Goal: Task Accomplishment & Management: Complete application form

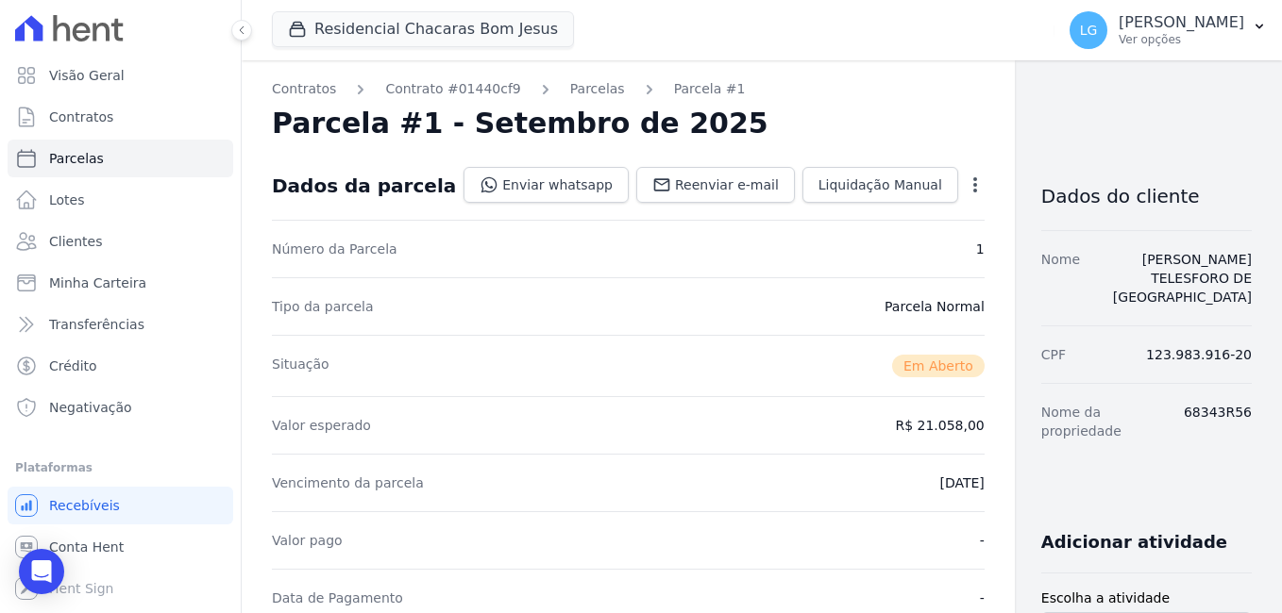
scroll to position [566, 0]
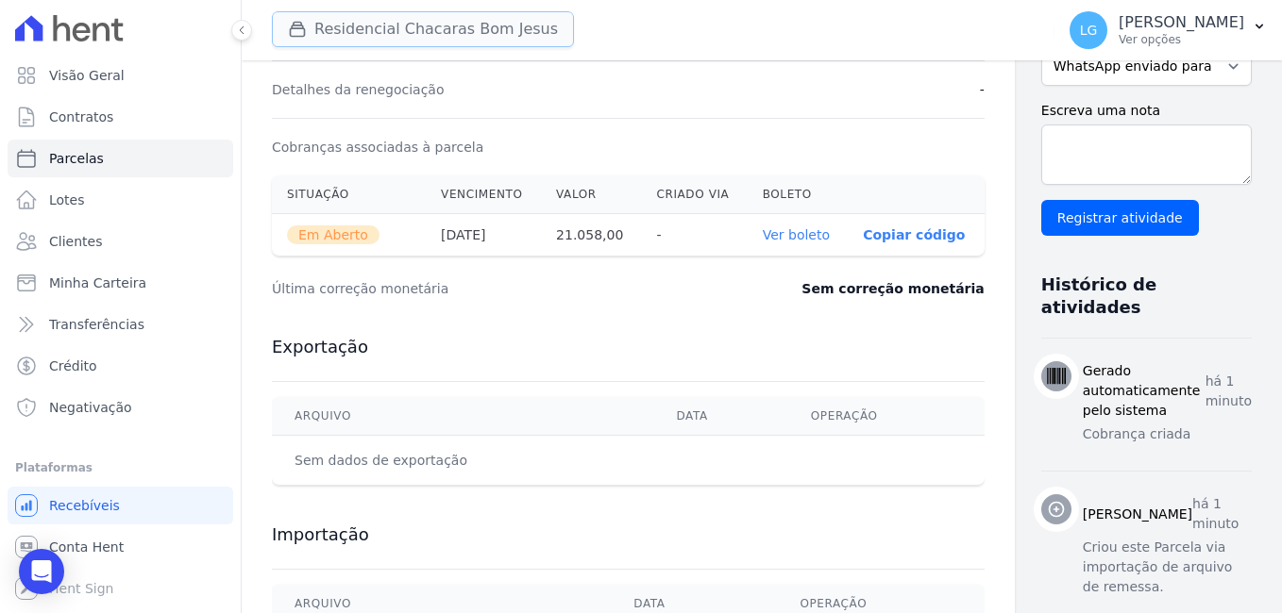
click at [373, 39] on button "Residencial Chacaras Bom Jesus" at bounding box center [423, 29] width 302 height 36
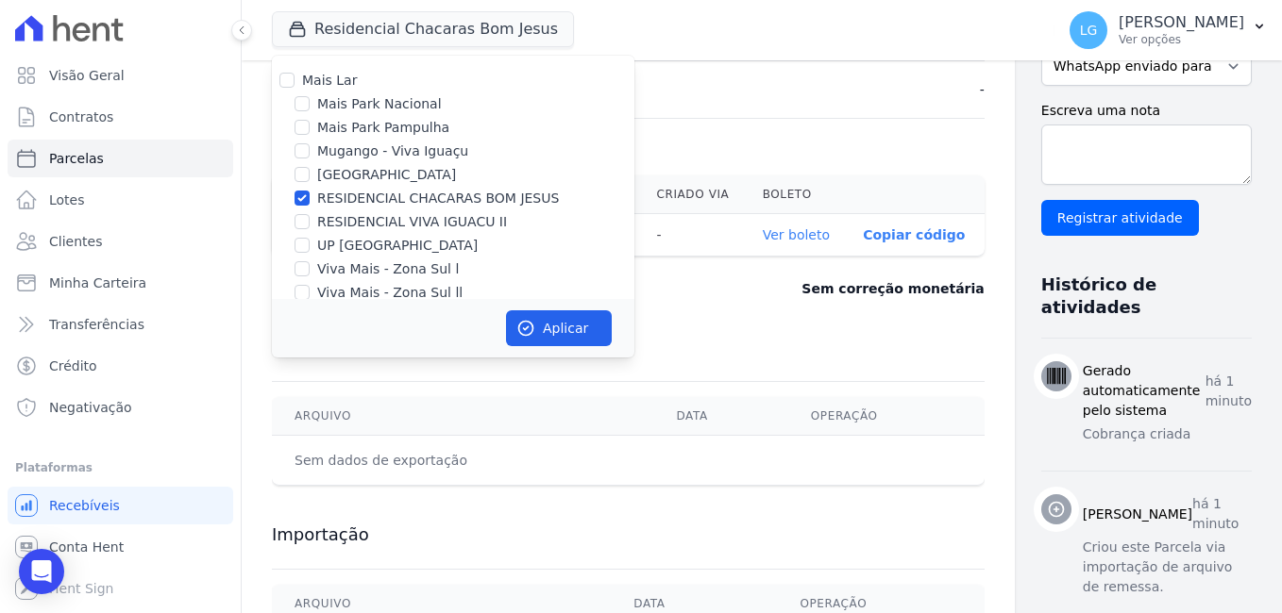
click at [311, 198] on div "RESIDENCIAL CHACARAS BOM JESUS" at bounding box center [453, 199] width 362 height 20
click at [302, 194] on input "RESIDENCIAL CHACARAS BOM JESUS" at bounding box center [301, 198] width 15 height 15
checkbox input "false"
click at [306, 163] on div "Mais Lar Mais Park Nacional Mais Park Pampulha Mugango - Viva Iguaçu Parque Pri…" at bounding box center [453, 187] width 362 height 262
click at [305, 171] on input "[GEOGRAPHIC_DATA]" at bounding box center [301, 174] width 15 height 15
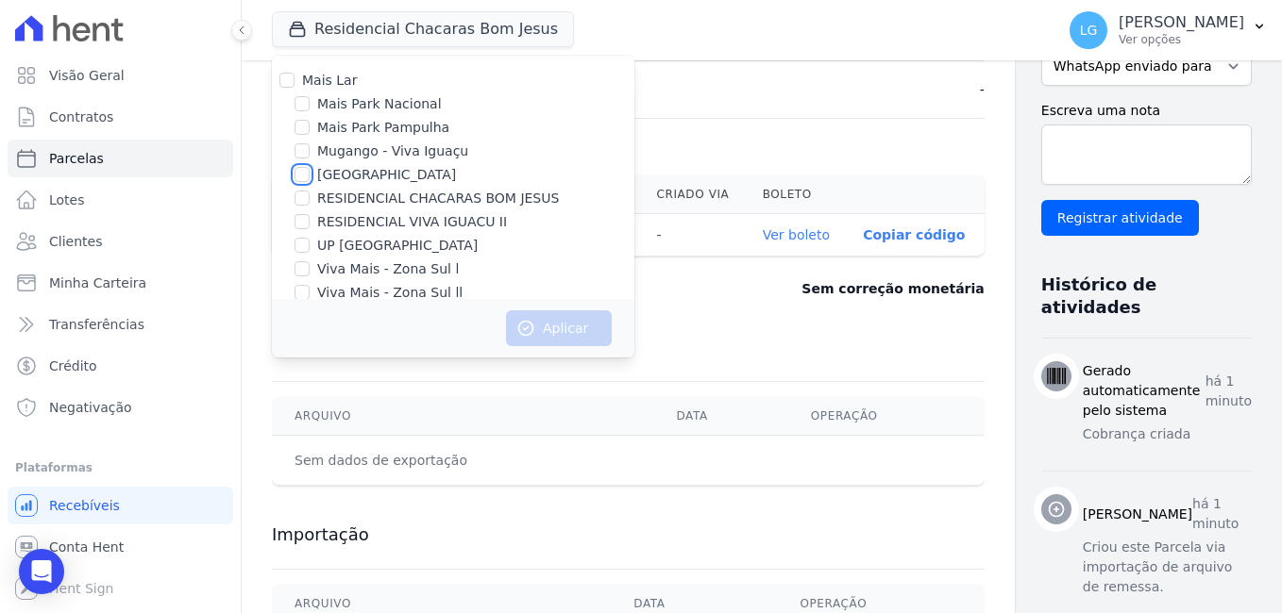
checkbox input "true"
click at [558, 327] on button "Aplicar" at bounding box center [559, 328] width 106 height 36
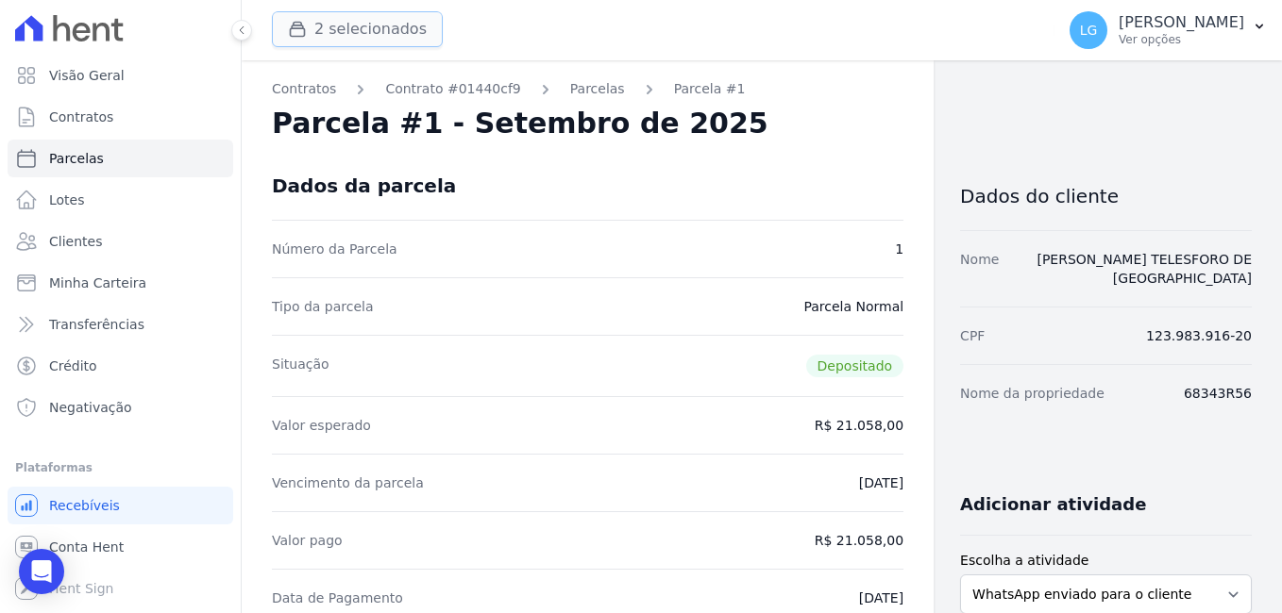
click at [325, 38] on button "2 selecionados" at bounding box center [357, 29] width 171 height 36
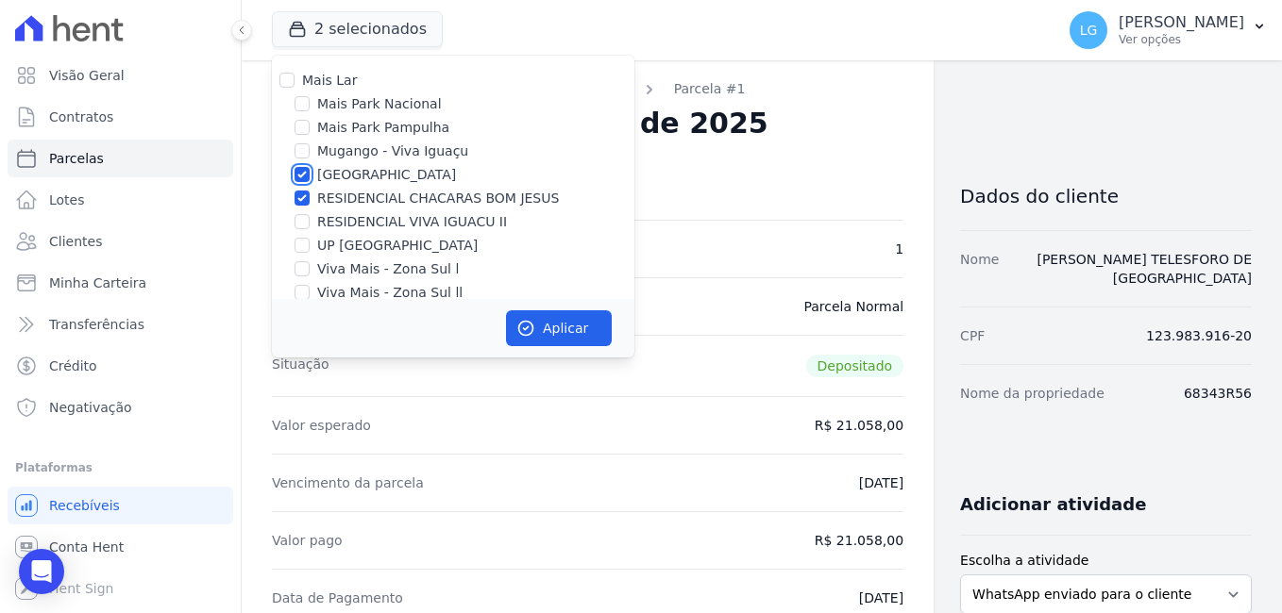
click at [303, 175] on input "[GEOGRAPHIC_DATA]" at bounding box center [301, 174] width 15 height 15
checkbox input "false"
click at [303, 192] on input "RESIDENCIAL CHACARAS BOM JESUS" at bounding box center [301, 198] width 15 height 15
checkbox input "false"
click at [298, 177] on input "[GEOGRAPHIC_DATA]" at bounding box center [301, 174] width 15 height 15
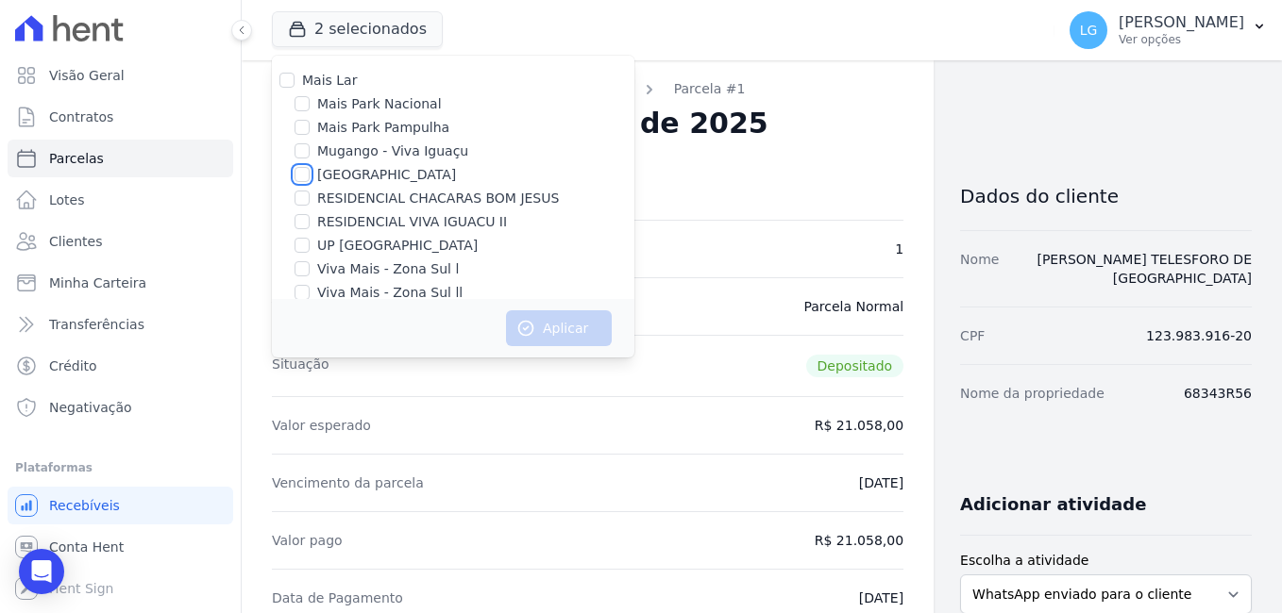
checkbox input "true"
click at [538, 327] on button "Aplicar" at bounding box center [559, 328] width 106 height 36
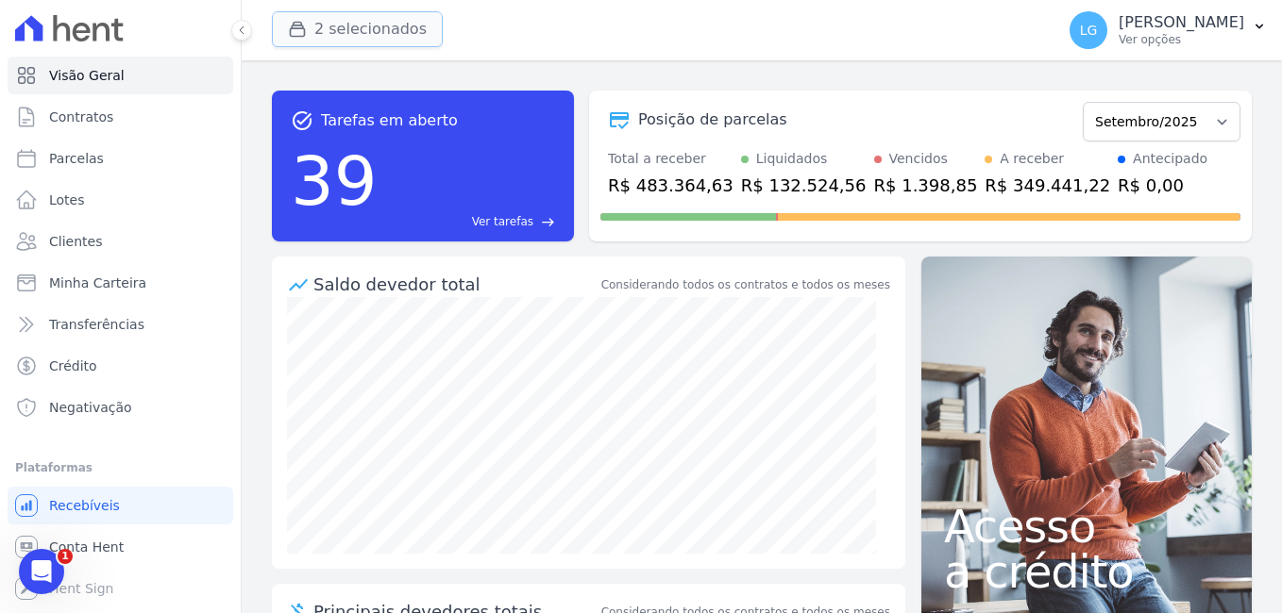
click at [312, 32] on div "button" at bounding box center [301, 29] width 26 height 19
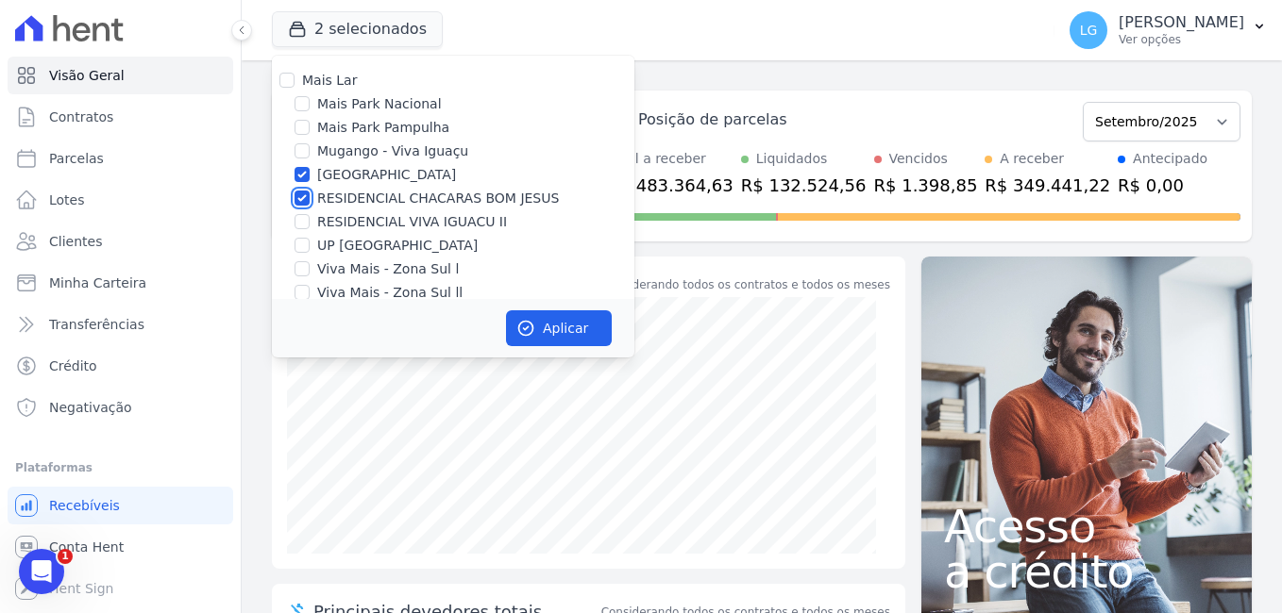
click at [308, 199] on input "RESIDENCIAL CHACARAS BOM JESUS" at bounding box center [301, 198] width 15 height 15
checkbox input "false"
click at [580, 331] on button "Aplicar" at bounding box center [559, 328] width 106 height 36
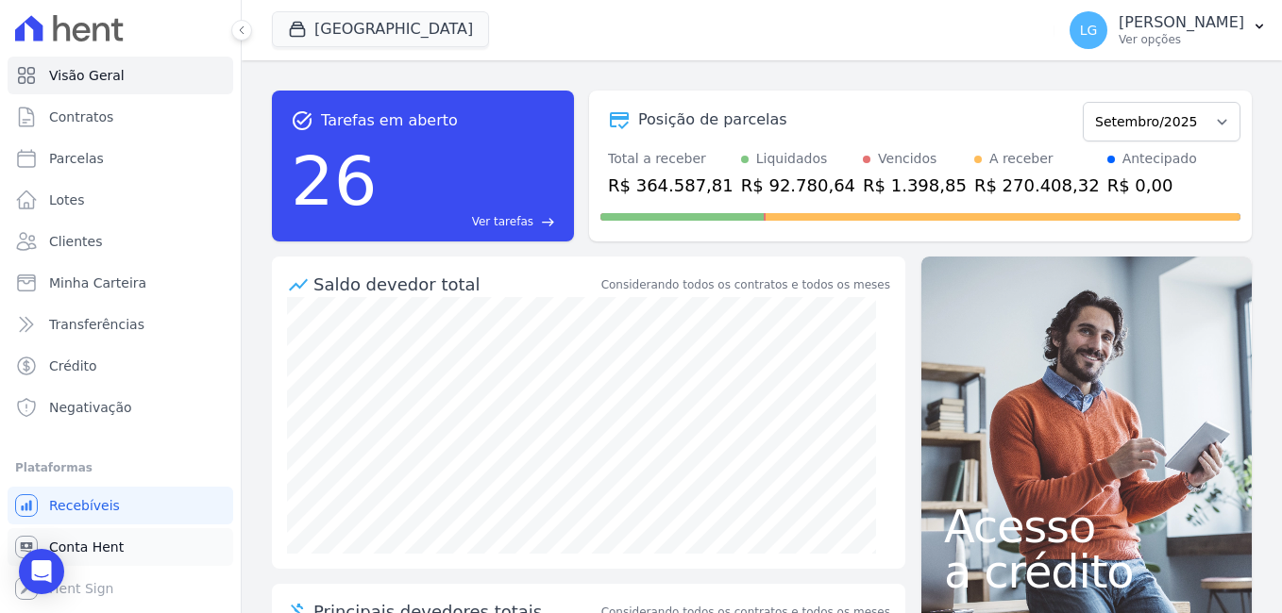
click at [108, 545] on span "Conta Hent" at bounding box center [86, 547] width 75 height 19
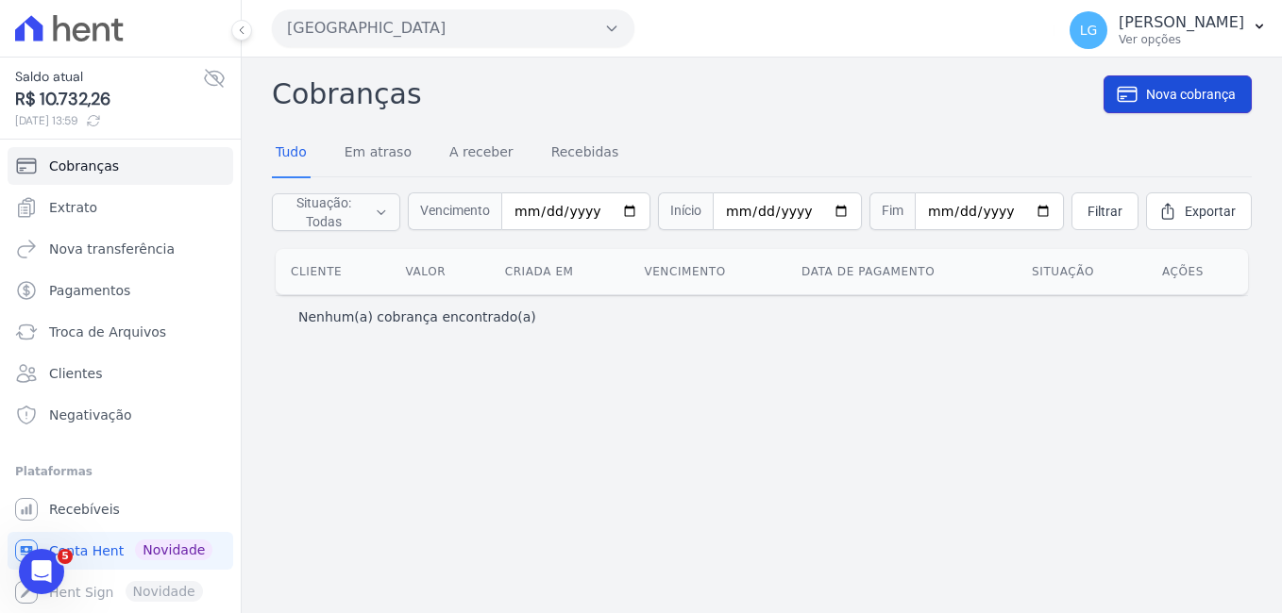
click at [1164, 92] on span "Nova cobrança" at bounding box center [1191, 94] width 90 height 19
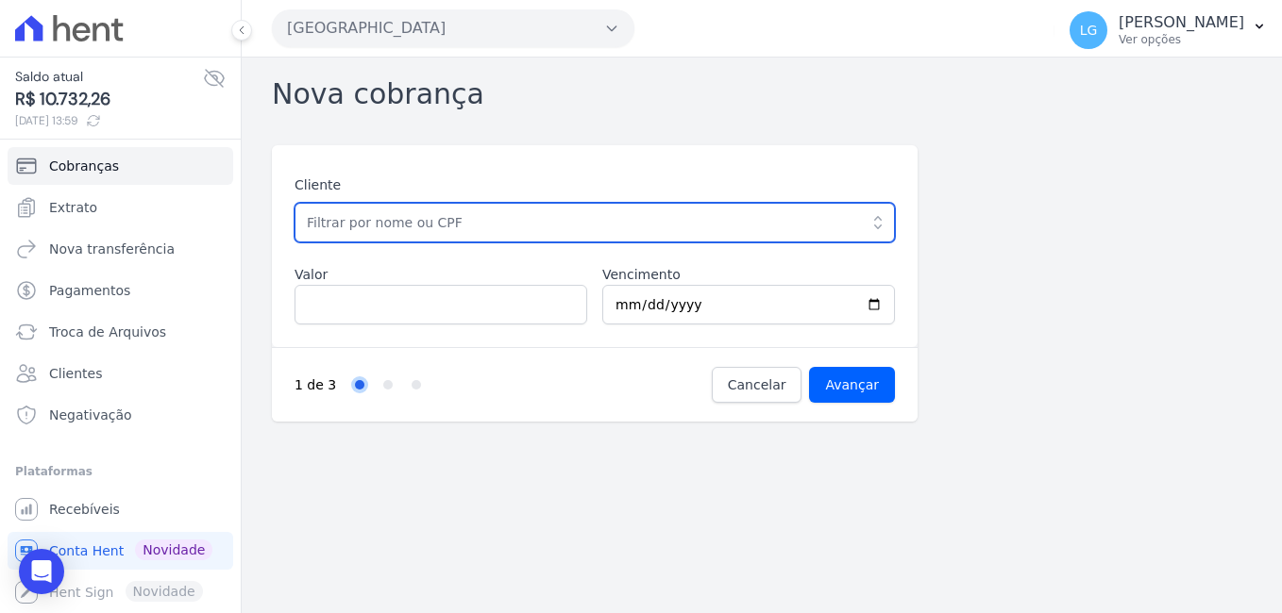
click at [393, 226] on input "text" at bounding box center [594, 223] width 600 height 40
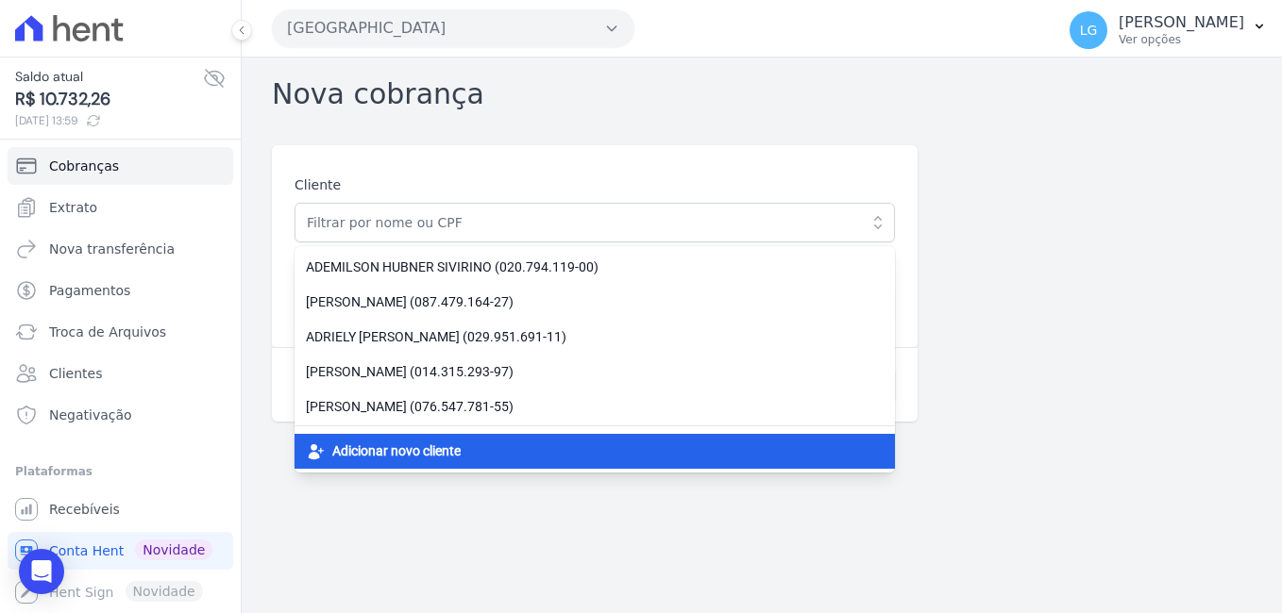
click at [408, 449] on span "Adicionar novo cliente" at bounding box center [396, 452] width 128 height 20
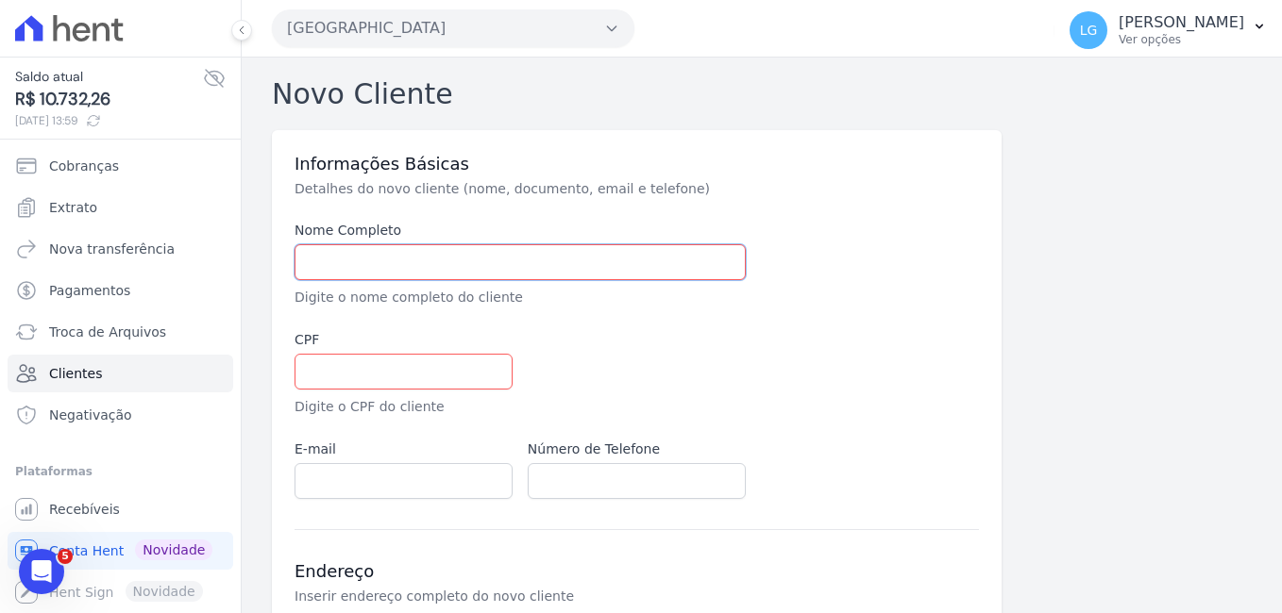
click at [584, 266] on input "text" at bounding box center [519, 262] width 451 height 36
paste input "REGIANE MARIANE DA SILVA ALMEIDA"
type input "REGIANE MARIANE DA SILVA ALMEIDA"
click at [388, 376] on input "text" at bounding box center [403, 372] width 218 height 36
paste input "05516747171"
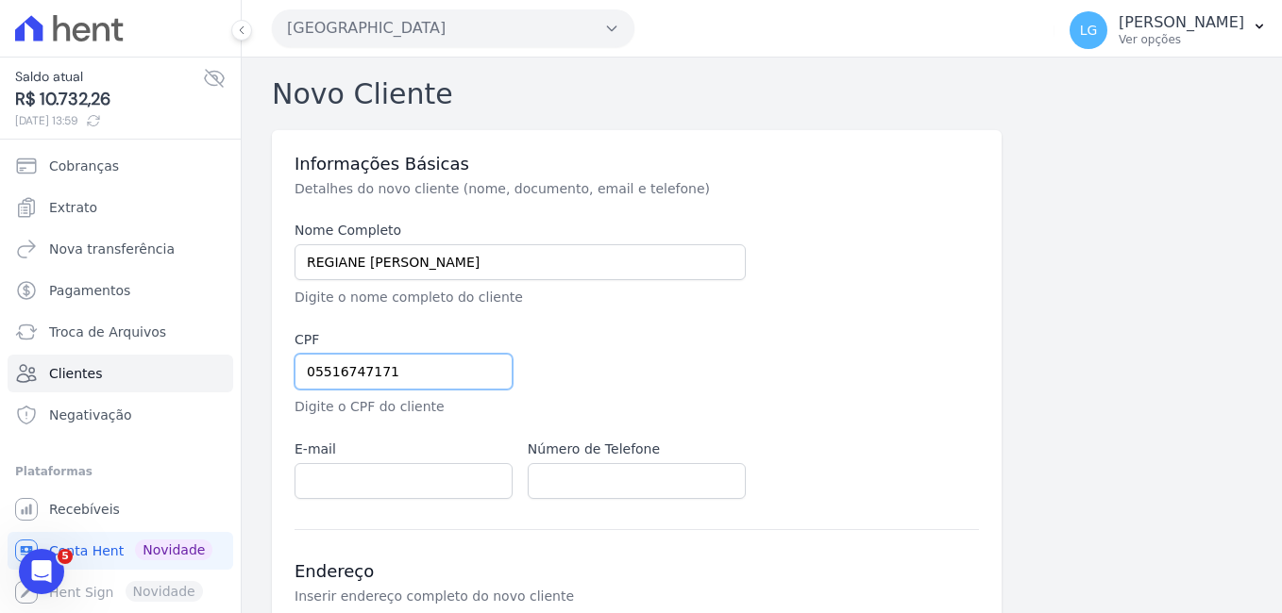
type input "05516747171"
click at [392, 483] on input "email" at bounding box center [403, 481] width 218 height 36
paste input "almeidamregiane@gmail.com"
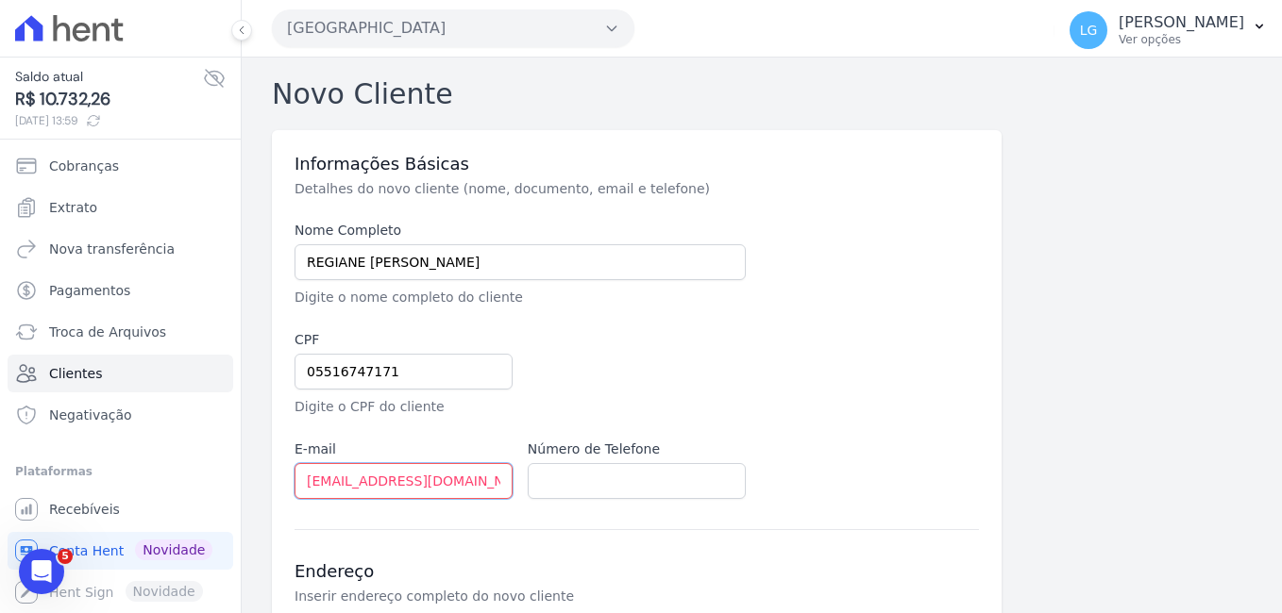
type input "almeidamregiane@gmail.com"
click at [601, 479] on input "text" at bounding box center [637, 481] width 218 height 36
paste input "65) 996673179"
click at [554, 476] on input "65) 996673179" at bounding box center [637, 481] width 218 height 36
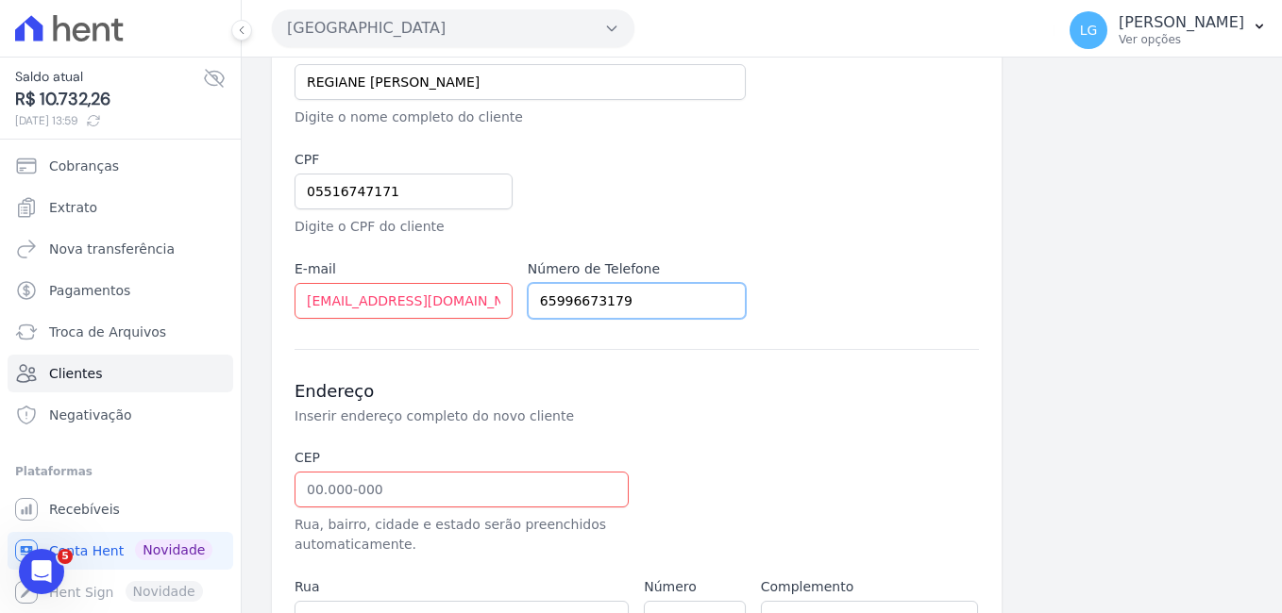
scroll to position [377, 0]
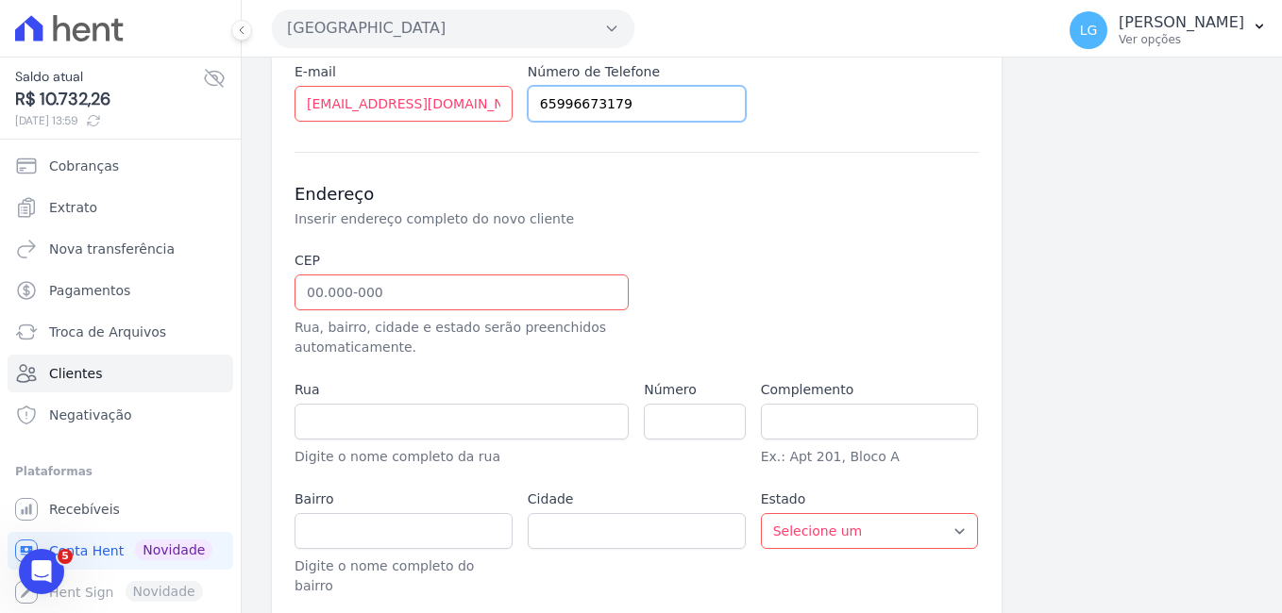
type input "65996673179"
click at [430, 293] on input "text" at bounding box center [461, 293] width 334 height 36
paste input "78.466-590"
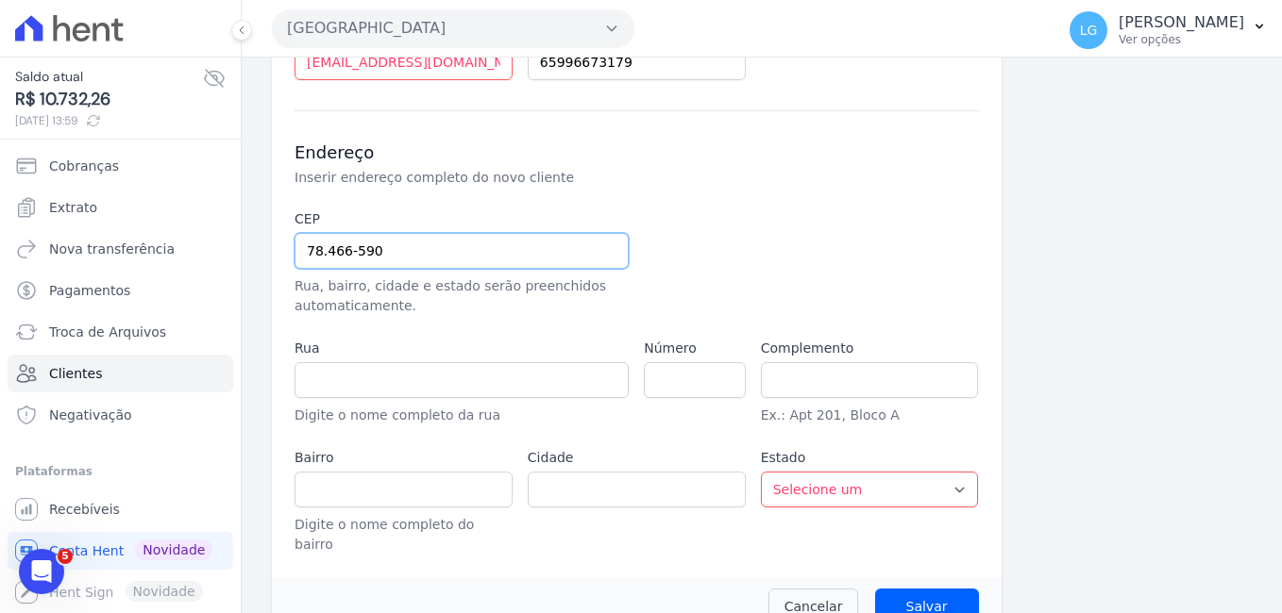
scroll to position [437, 0]
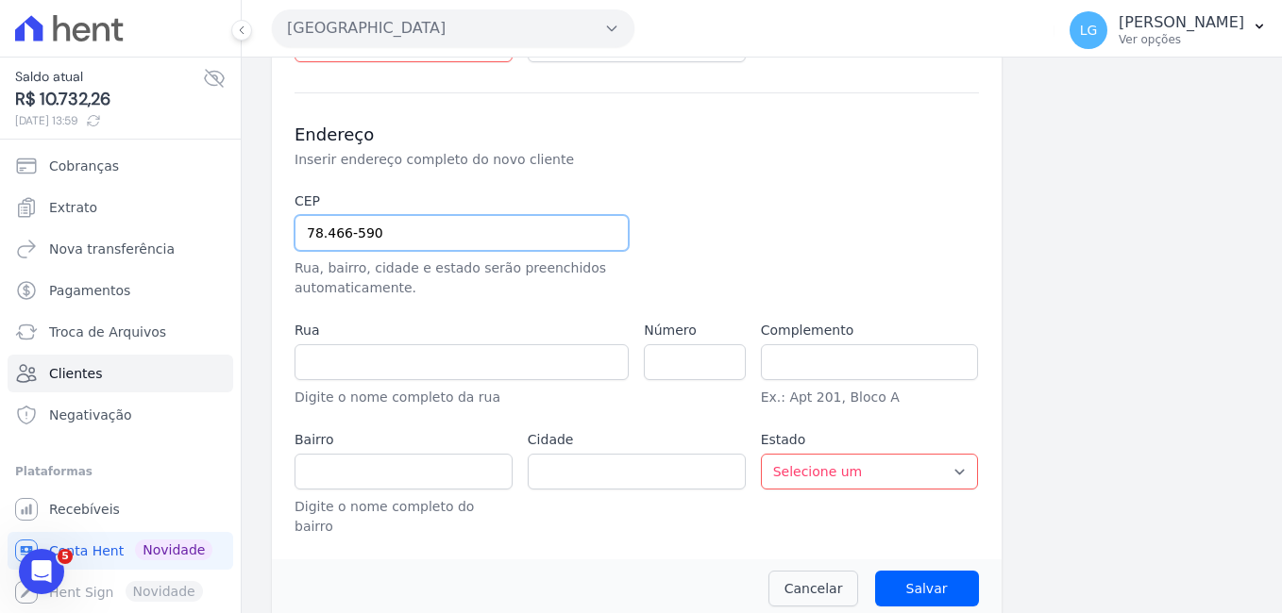
type input "78.466-590"
type input "Rua dos Tuiuiús"
type input "Parque das Emas"
type input "Lucas do Rio Verde"
select select "MT"
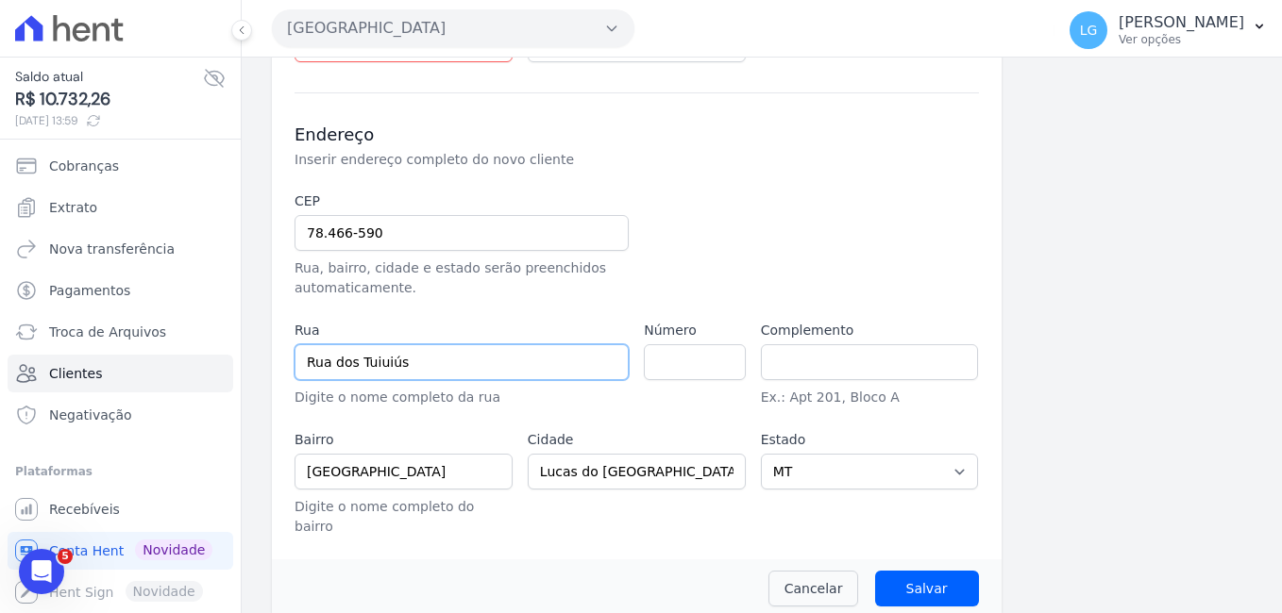
click at [511, 361] on input "Rua dos Tuiuiús" at bounding box center [461, 362] width 334 height 36
click at [709, 358] on input "number" at bounding box center [694, 362] width 101 height 36
click at [1196, 182] on div "Informações Básicas Detalhes do novo cliente (nome, documento, email e telefone…" at bounding box center [762, 155] width 980 height 925
click at [841, 372] on input "text" at bounding box center [870, 362] width 218 height 36
paste input "QD 15 LT 11"
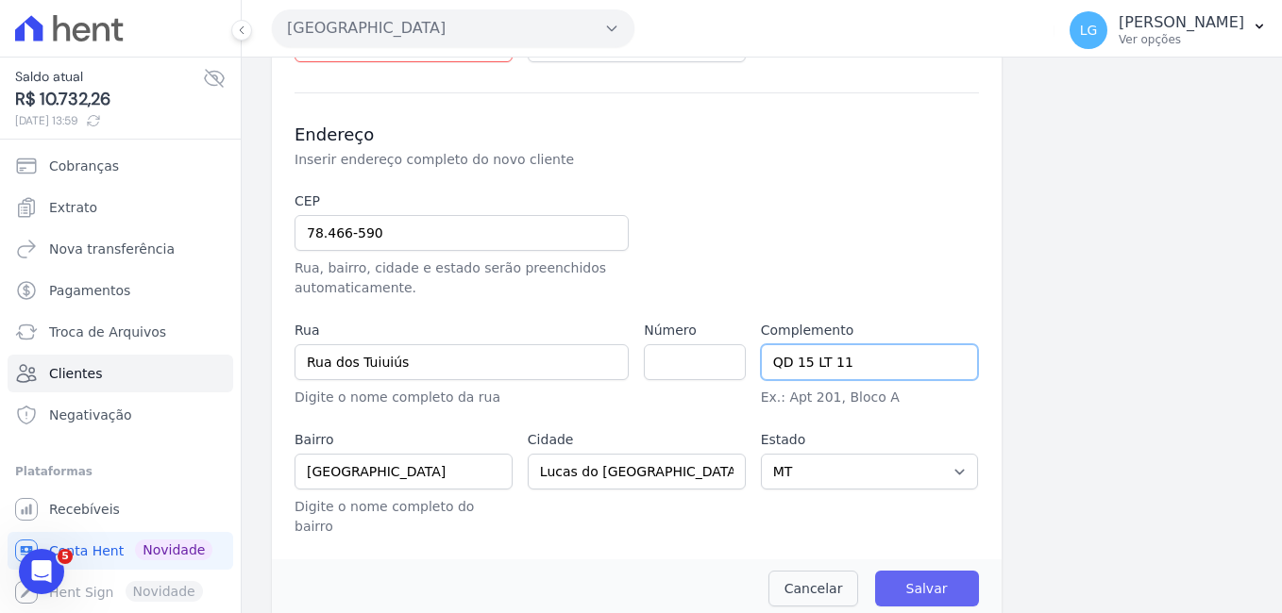
type input "QD 15 LT 11"
click at [901, 571] on input "Salvar" at bounding box center [927, 589] width 104 height 36
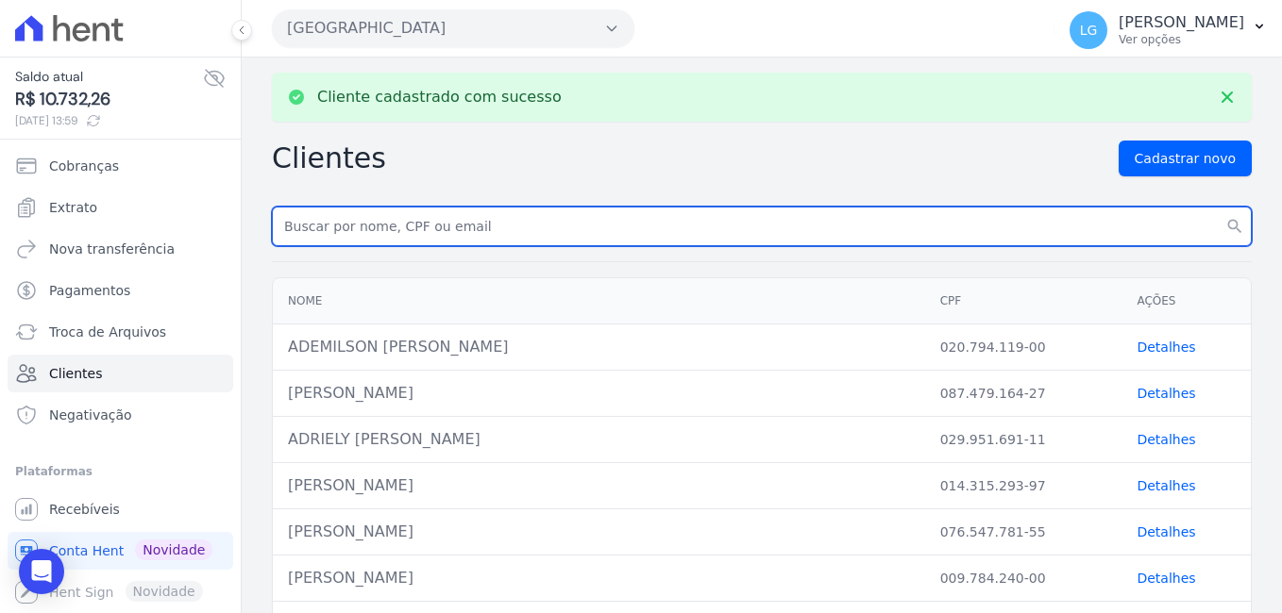
click at [428, 236] on input "text" at bounding box center [762, 227] width 980 height 40
type input "reginasasi@hotmail.com"
click at [475, 219] on input "reginasasi@hotmail.com" at bounding box center [762, 227] width 980 height 40
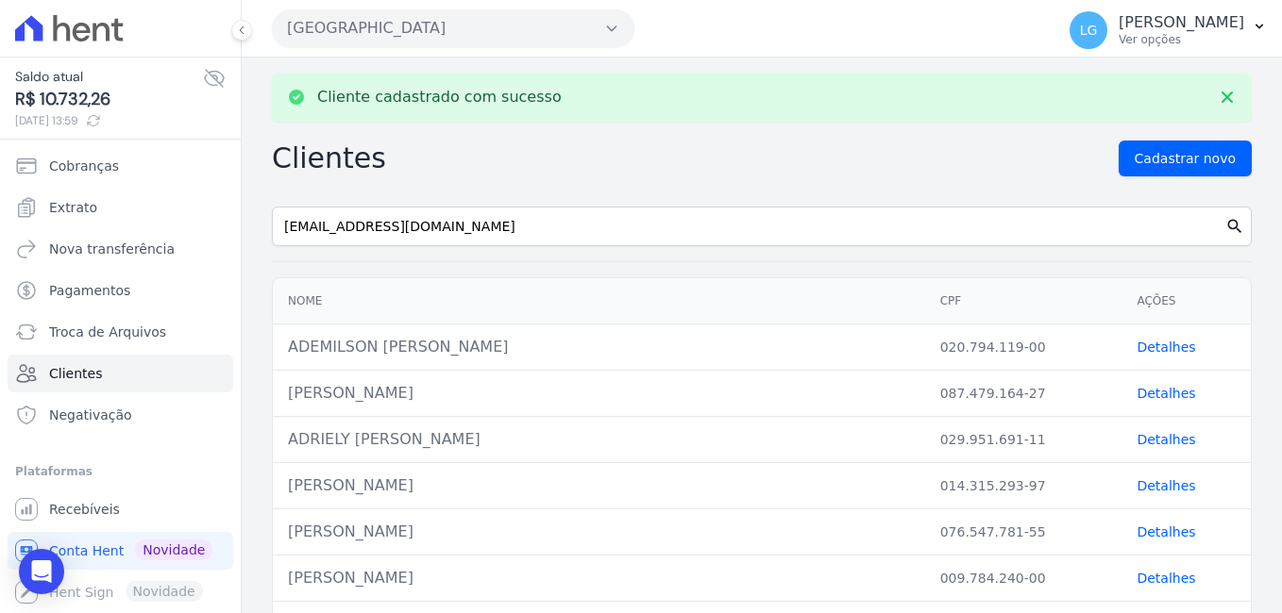
click at [1225, 225] on icon "search" at bounding box center [1234, 226] width 19 height 19
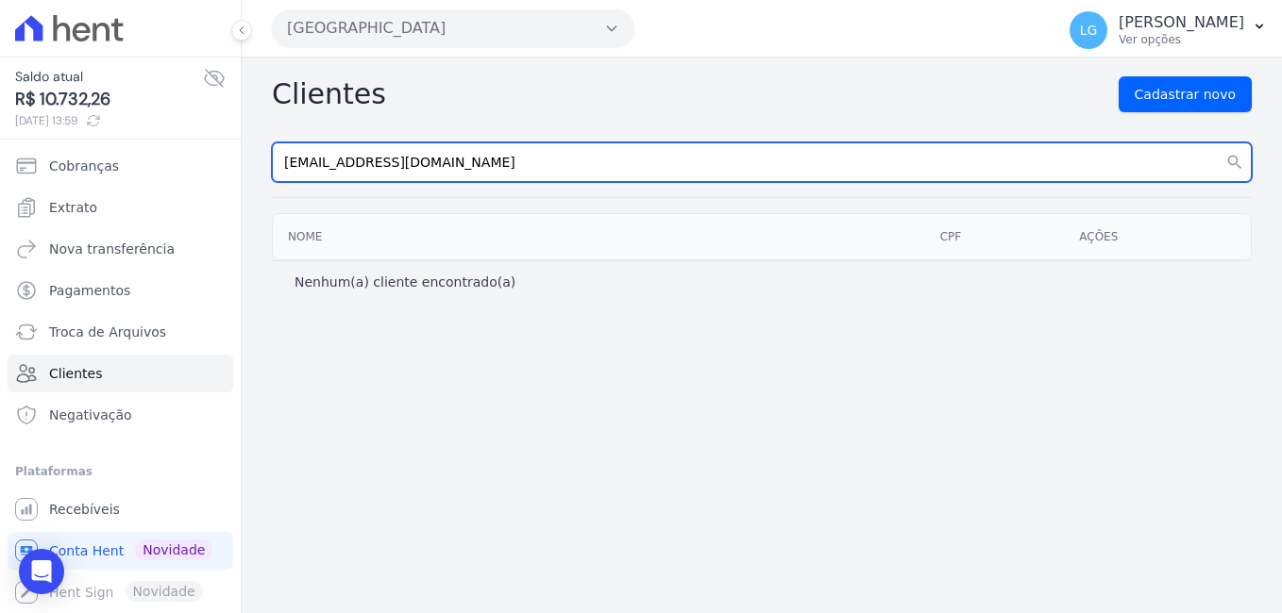
drag, startPoint x: 461, startPoint y: 176, endPoint x: 167, endPoint y: 143, distance: 296.3
click at [167, 143] on div "Saldo atual R$ 10.732,26 08/09/2025, 13:59 Cobranças Extrato Nova transferência…" at bounding box center [641, 306] width 1282 height 613
click at [495, 161] on input "text" at bounding box center [762, 163] width 980 height 40
paste input "REGIANE MARIANE DA SILVA ALMEIDA"
type input "REGIANE MARIANE DA SILVA ALMEIDA"
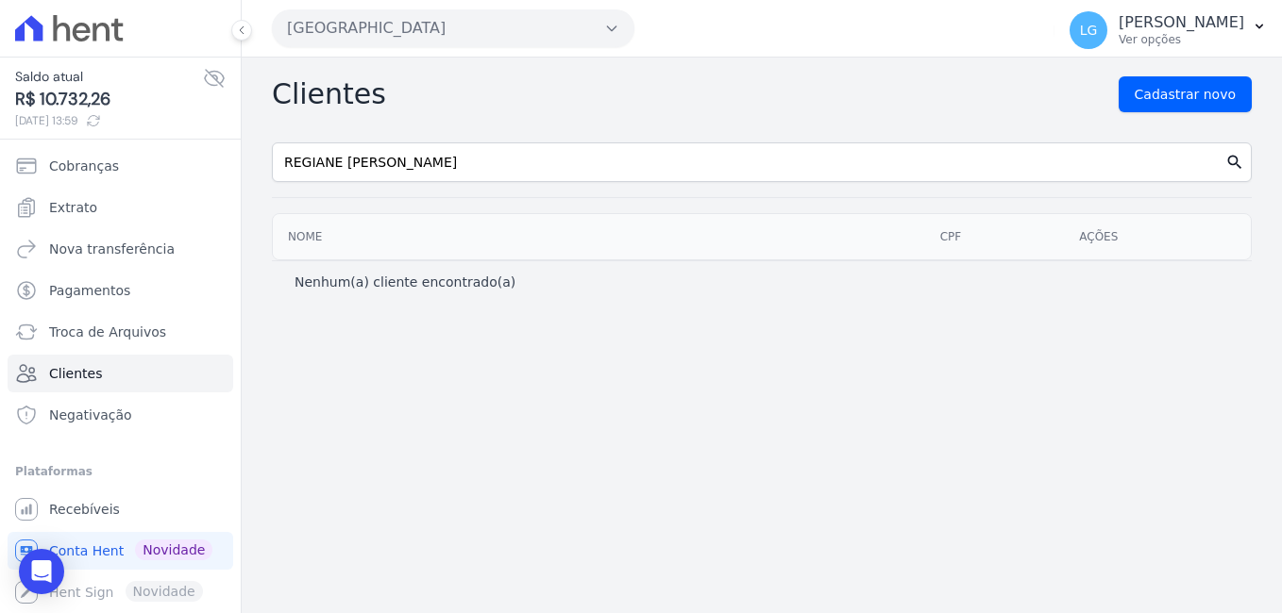
click at [1236, 160] on icon "search" at bounding box center [1234, 162] width 19 height 19
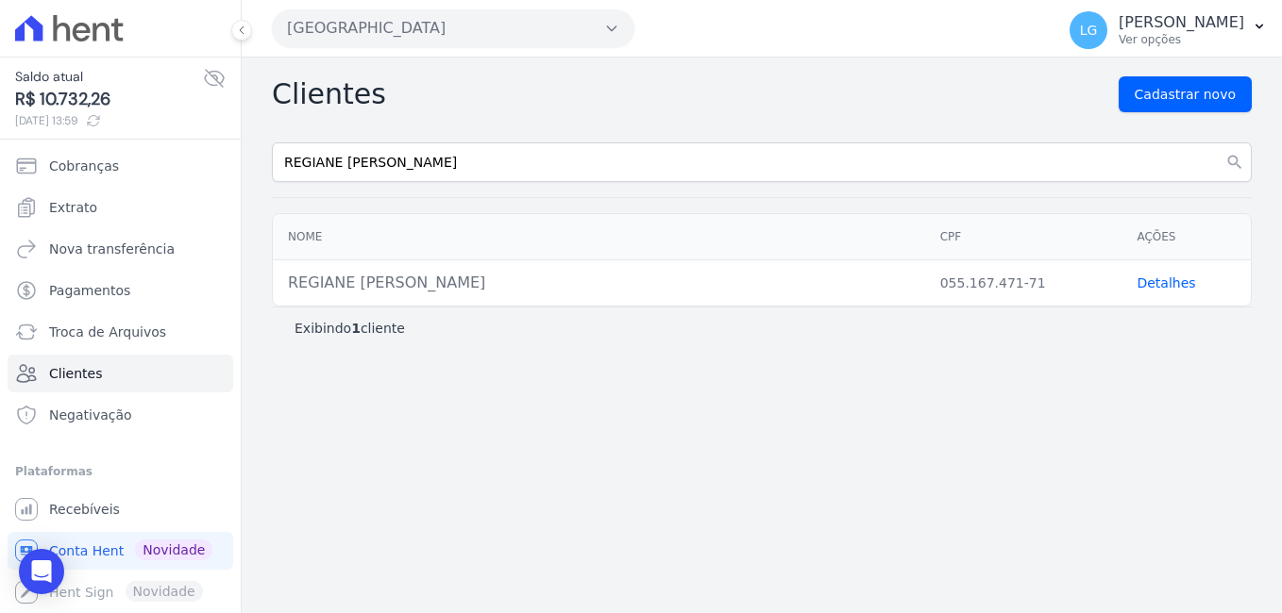
click at [1163, 290] on link "Detalhes" at bounding box center [1165, 283] width 59 height 15
